Goal: Task Accomplishment & Management: Manage account settings

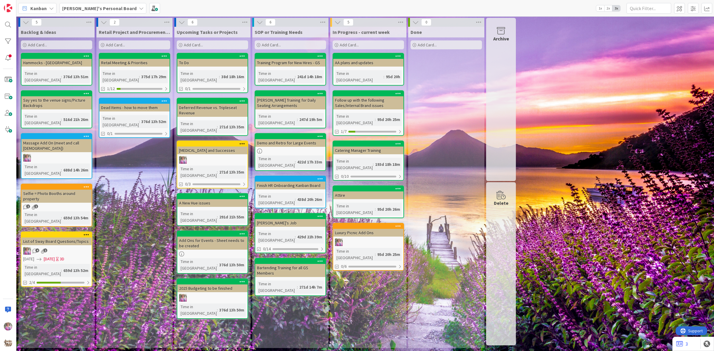
click at [96, 4] on div "[PERSON_NAME]'s Personal Board" at bounding box center [103, 8] width 87 height 11
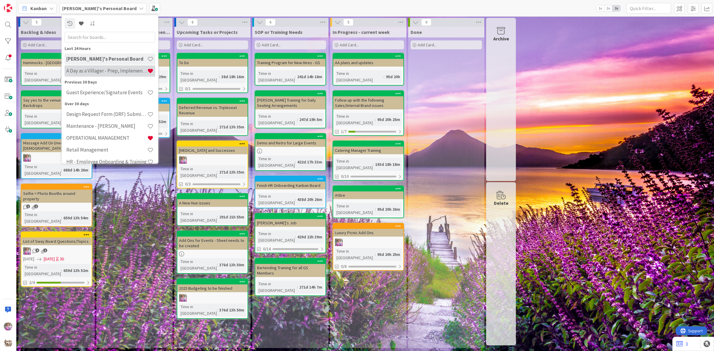
click at [96, 71] on h4 "A Day as a Villager - Prep, Implement and Execute" at bounding box center [106, 71] width 81 height 6
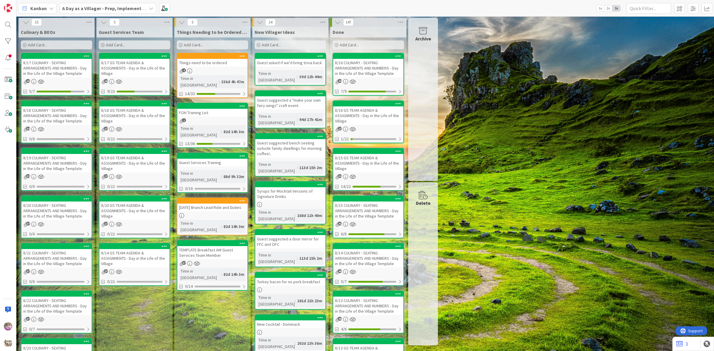
click at [203, 60] on div "Things need to be ordered" at bounding box center [212, 63] width 70 height 8
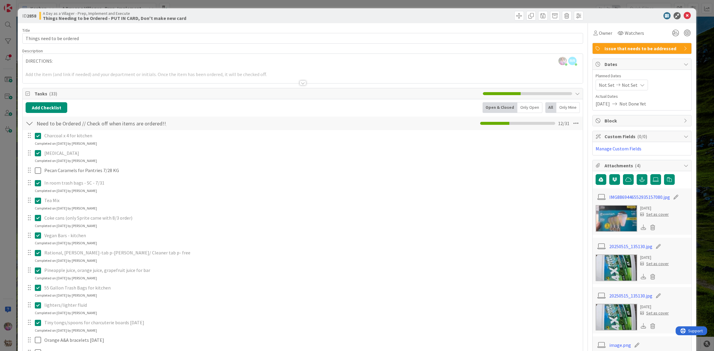
scroll to position [136, 0]
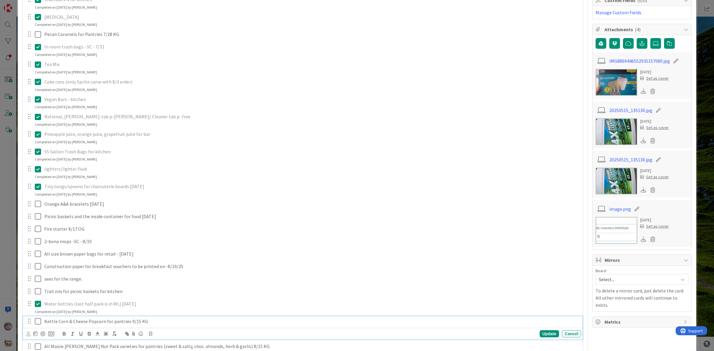
click at [39, 319] on icon at bounding box center [39, 321] width 9 height 7
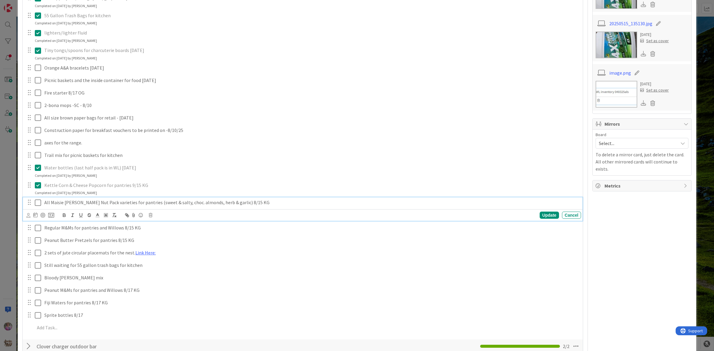
click at [37, 203] on icon at bounding box center [39, 202] width 9 height 7
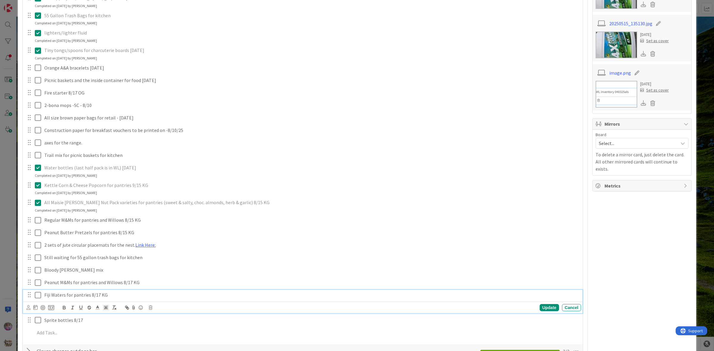
click at [39, 297] on icon at bounding box center [39, 295] width 9 height 7
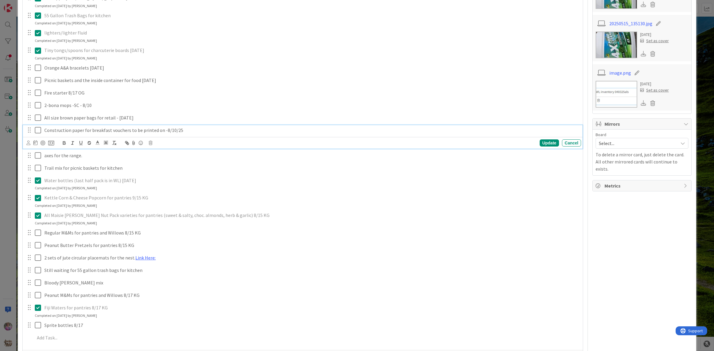
click at [38, 132] on icon at bounding box center [39, 130] width 9 height 7
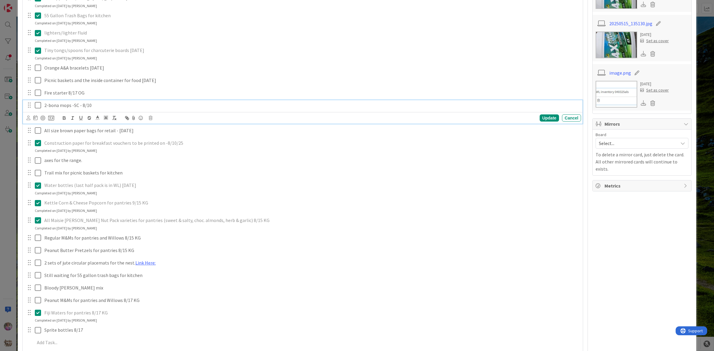
click at [38, 105] on icon at bounding box center [39, 105] width 9 height 7
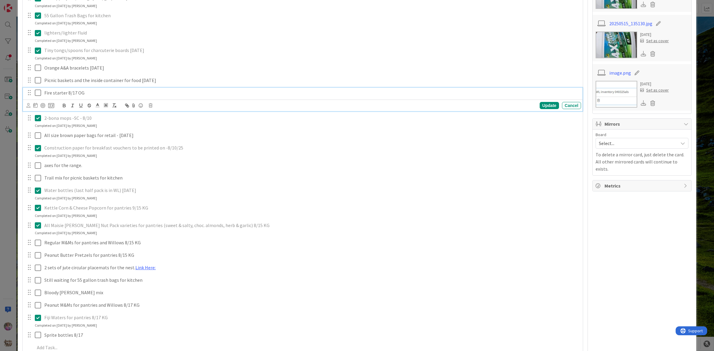
click at [40, 89] on button at bounding box center [38, 93] width 7 height 10
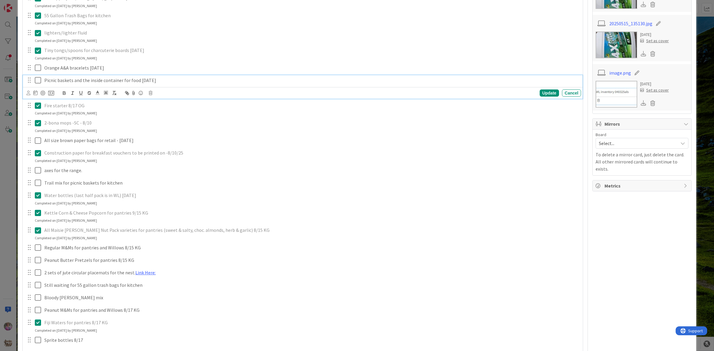
click at [37, 82] on icon at bounding box center [39, 80] width 9 height 7
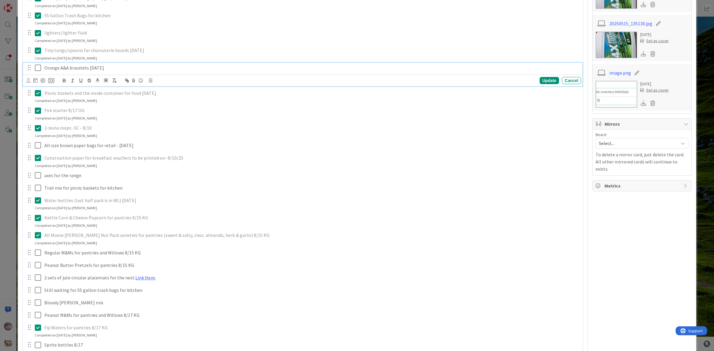
click at [37, 68] on icon at bounding box center [39, 67] width 9 height 7
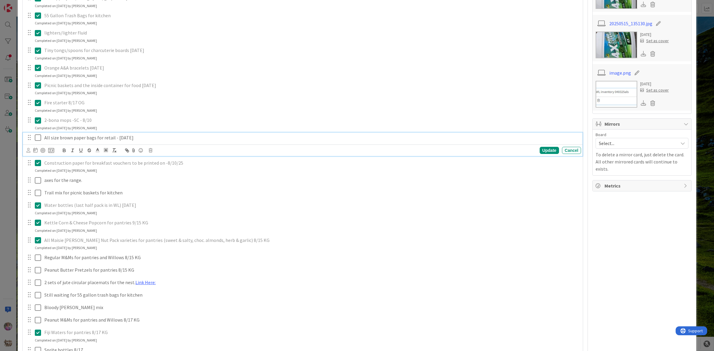
click at [37, 139] on icon at bounding box center [39, 137] width 9 height 7
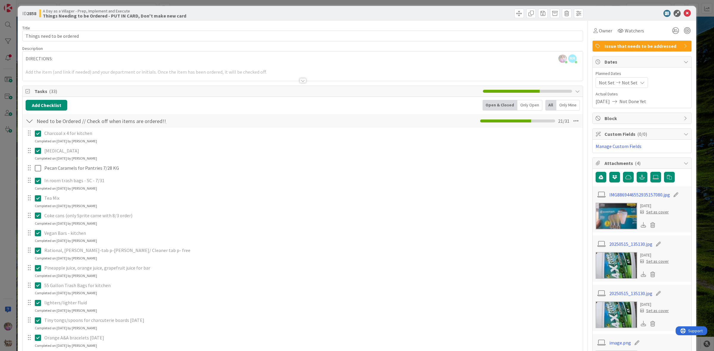
scroll to position [0, 0]
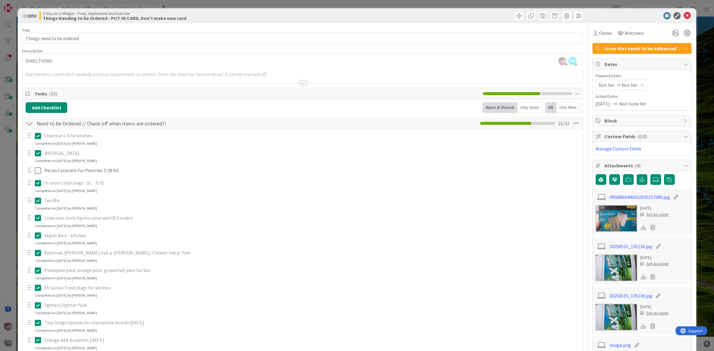
click at [39, 135] on icon at bounding box center [39, 135] width 9 height 7
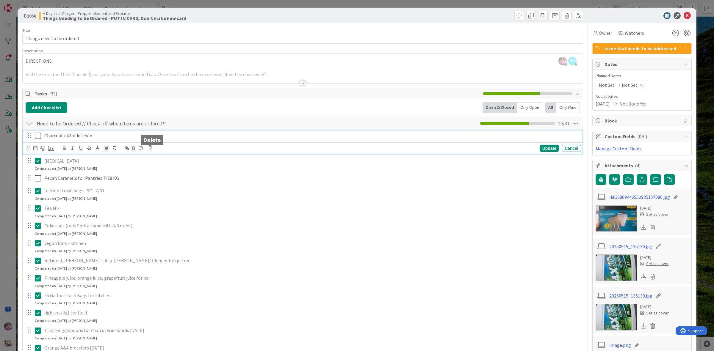
click at [152, 149] on icon at bounding box center [151, 148] width 4 height 4
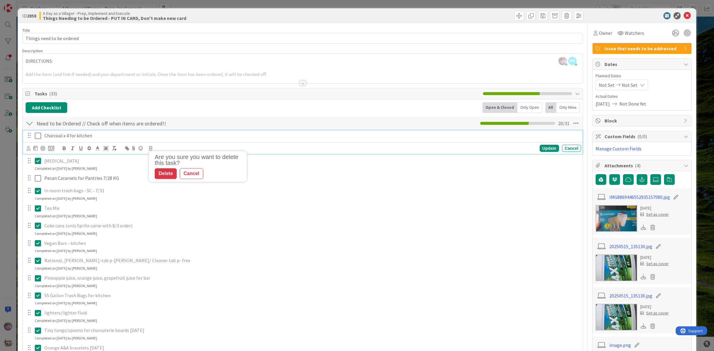
click at [114, 136] on p "Charcoal x 4 for kitchen" at bounding box center [311, 135] width 534 height 7
click at [151, 151] on icon at bounding box center [151, 148] width 4 height 4
click at [167, 174] on div "Delete" at bounding box center [166, 173] width 22 height 11
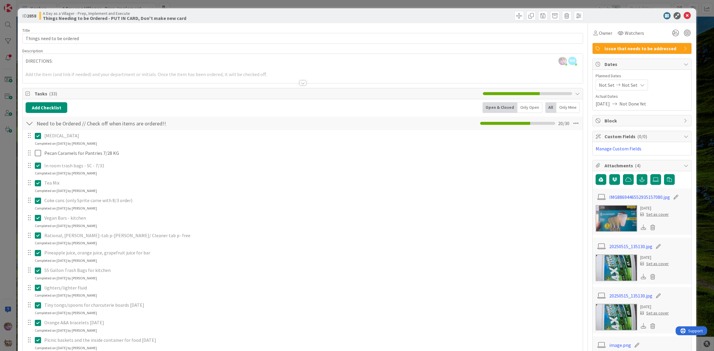
click at [37, 221] on icon at bounding box center [39, 218] width 9 height 7
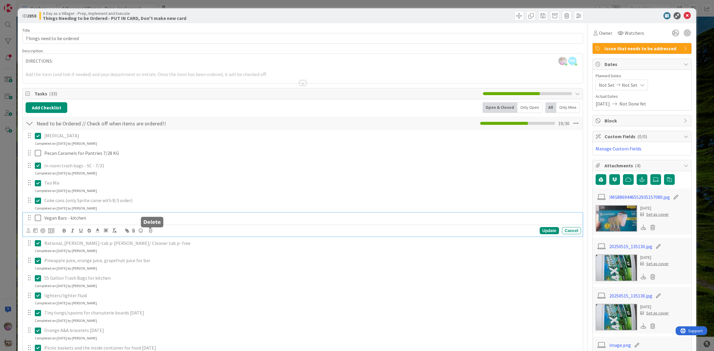
click at [154, 232] on div "Update Cancel" at bounding box center [303, 231] width 555 height 8
click at [152, 232] on div "Update Cancel" at bounding box center [303, 231] width 555 height 8
click at [150, 232] on icon at bounding box center [151, 231] width 4 height 4
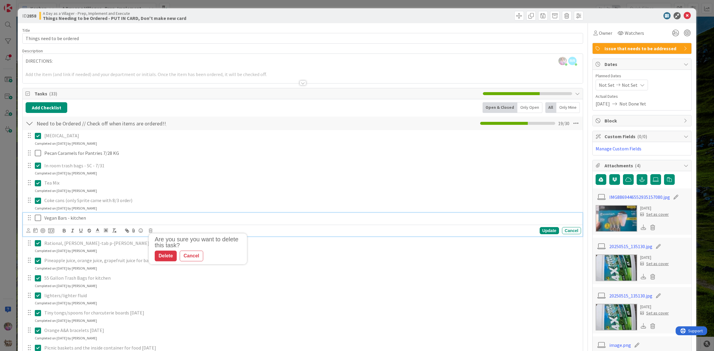
click at [95, 219] on p "Vegan Bars - kitchen" at bounding box center [311, 218] width 534 height 7
click at [150, 232] on icon at bounding box center [151, 231] width 4 height 4
click at [167, 255] on div "Delete" at bounding box center [166, 256] width 22 height 11
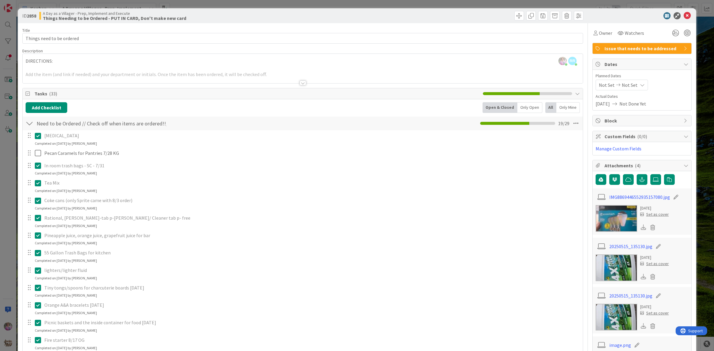
click at [37, 220] on icon at bounding box center [39, 218] width 9 height 7
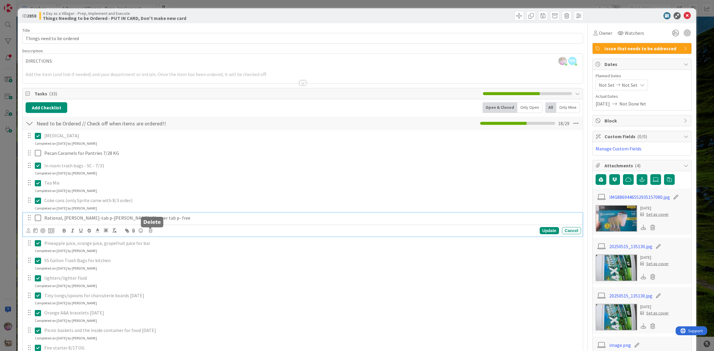
click at [150, 232] on icon at bounding box center [151, 231] width 4 height 4
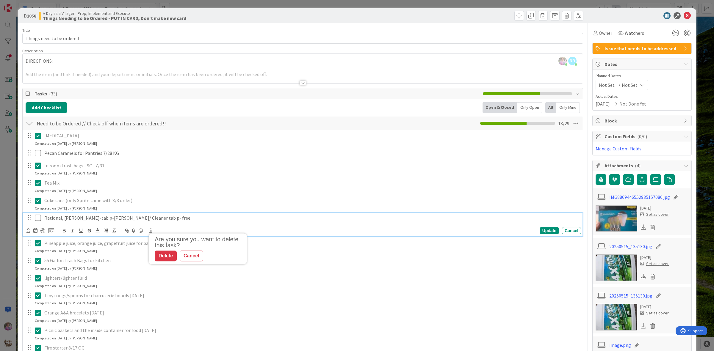
click at [132, 219] on p "Rational, [PERSON_NAME]-tab p-[PERSON_NAME]/ Cleaner tab p- free" at bounding box center [311, 218] width 534 height 7
click at [151, 230] on icon at bounding box center [151, 231] width 4 height 4
click at [170, 258] on div "Delete" at bounding box center [166, 256] width 22 height 11
